Goal: Navigation & Orientation: Find specific page/section

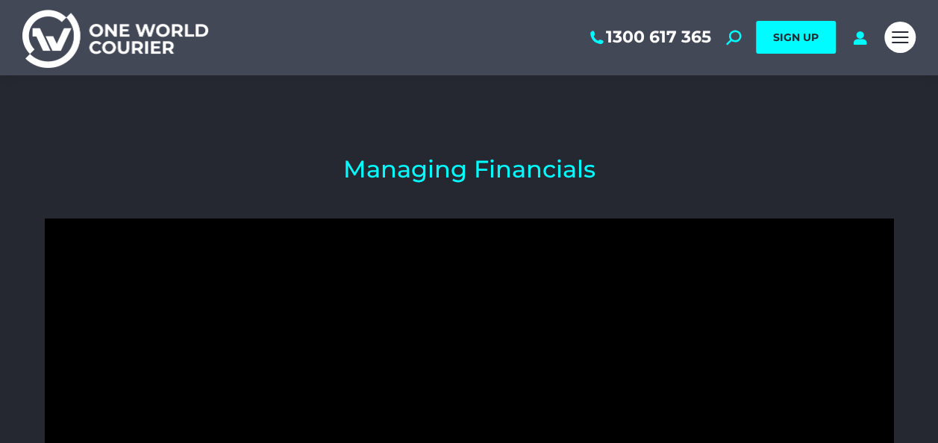
click at [126, 23] on img at bounding box center [115, 37] width 186 height 60
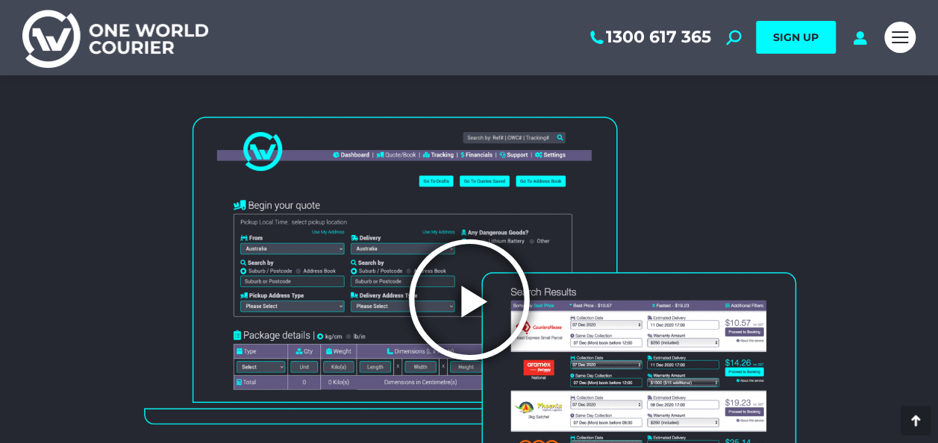
scroll to position [1493, 0]
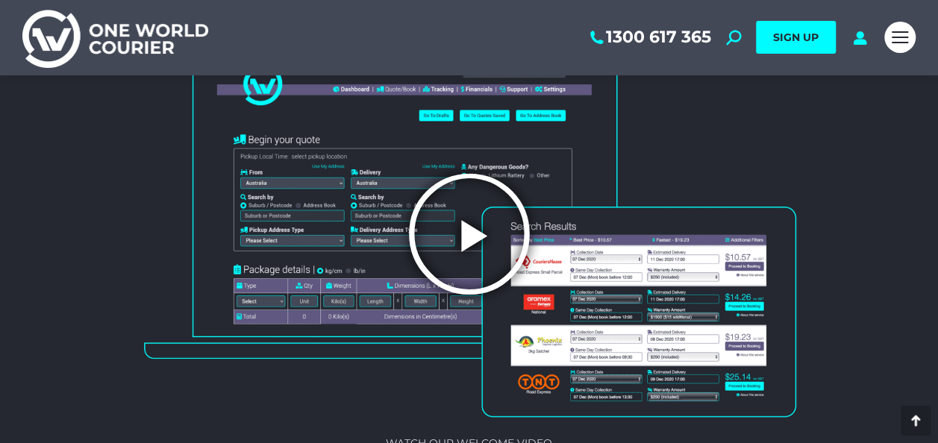
click at [473, 240] on icon "Play Video" at bounding box center [469, 234] width 127 height 127
